Goal: Contribute content: Add original content to the website for others to see

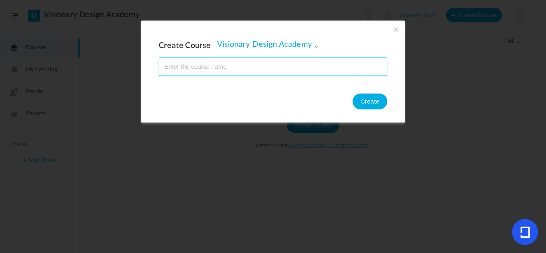
paste input "Visionary Design Academy"
click at [277, 69] on input "name" at bounding box center [273, 67] width 228 height 18
type input "Visionary Design"
click at [277, 69] on input "name" at bounding box center [273, 67] width 228 height 18
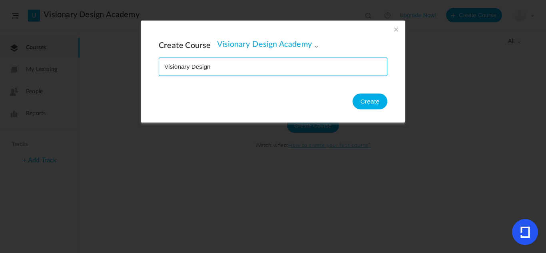
click at [277, 69] on input "name" at bounding box center [273, 67] width 228 height 18
paste input "Foundations of Graphic Design"
type input "Foundations of Graphic Design"
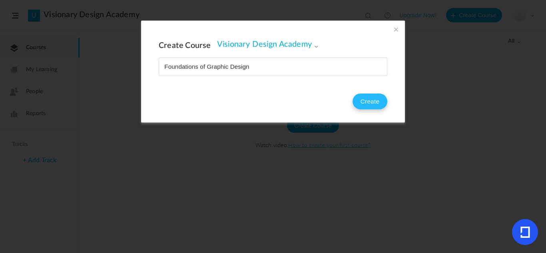
click at [373, 104] on button "Create" at bounding box center [370, 102] width 35 height 16
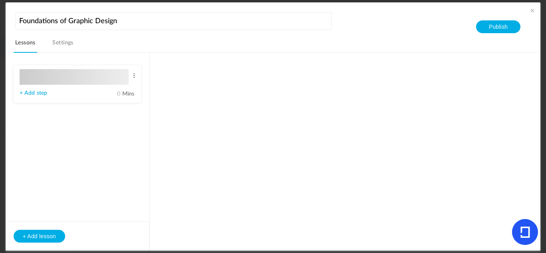
type input "Lesson 1"
type input "0"
type input "Step 1"
